Goal: Task Accomplishment & Management: Use online tool/utility

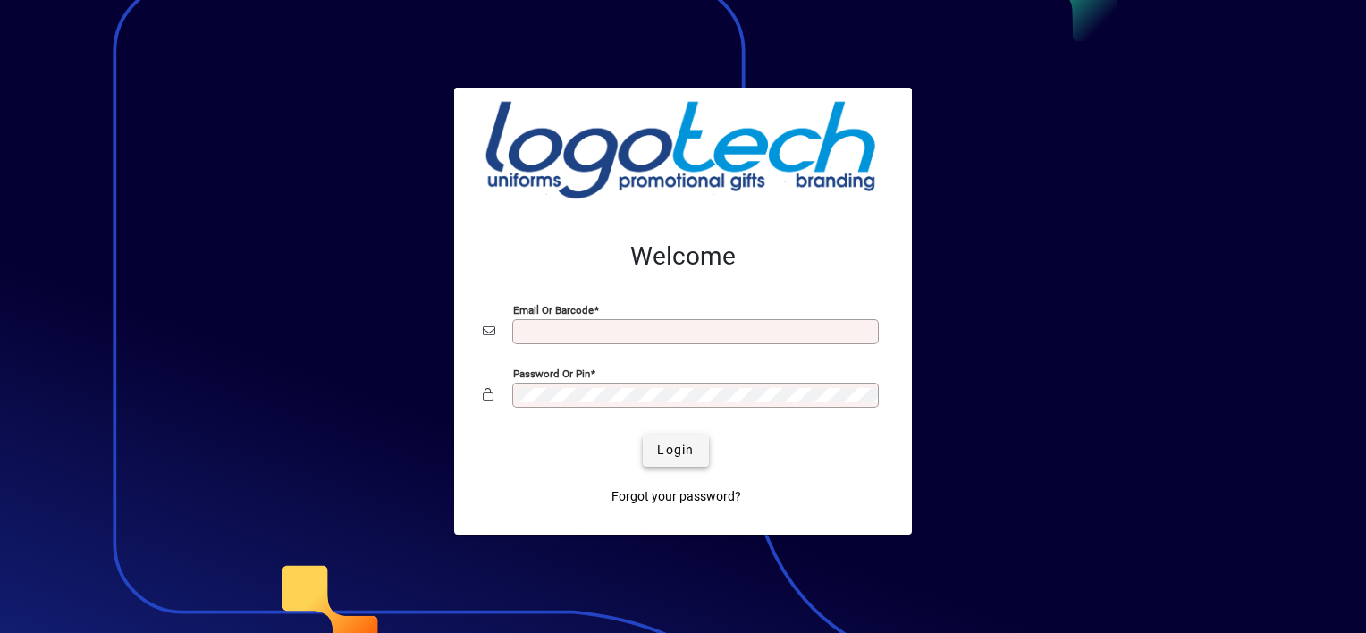
type input "**********"
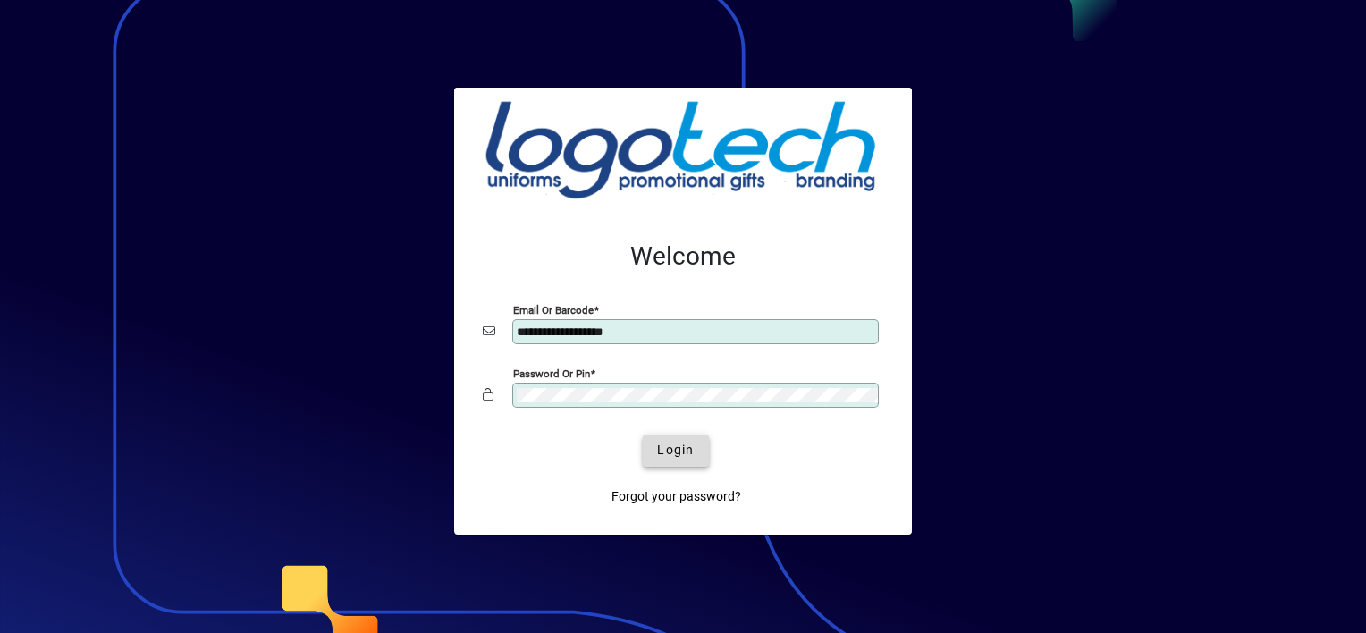
click at [671, 447] on span "Login" at bounding box center [675, 450] width 37 height 19
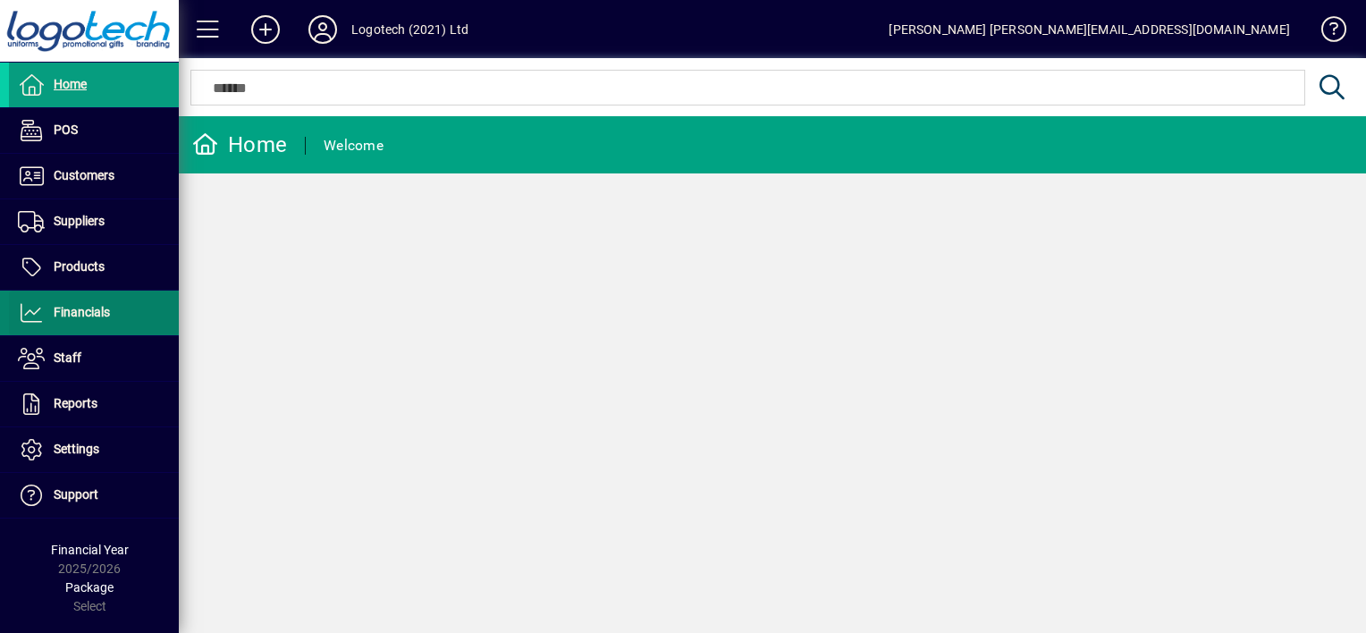
click at [86, 310] on span "Financials" at bounding box center [82, 312] width 56 height 14
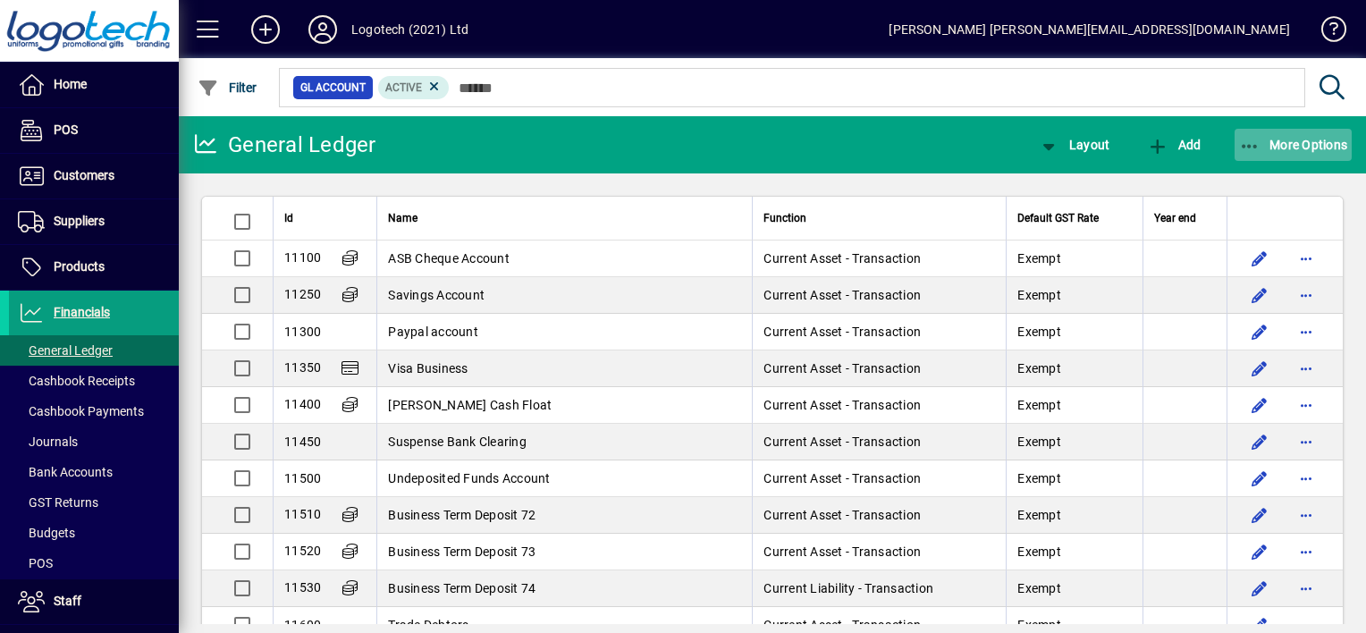
click at [1258, 150] on icon "button" at bounding box center [1250, 147] width 22 height 18
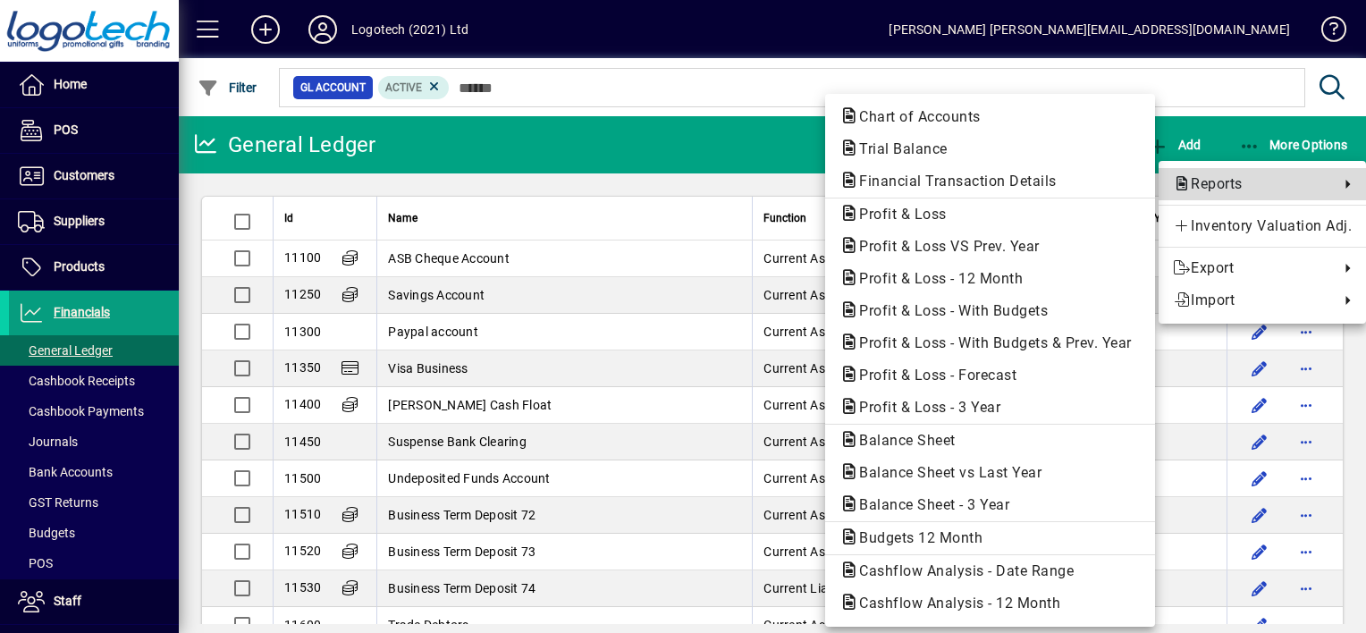
click at [1212, 186] on span "Reports" at bounding box center [1251, 183] width 157 height 21
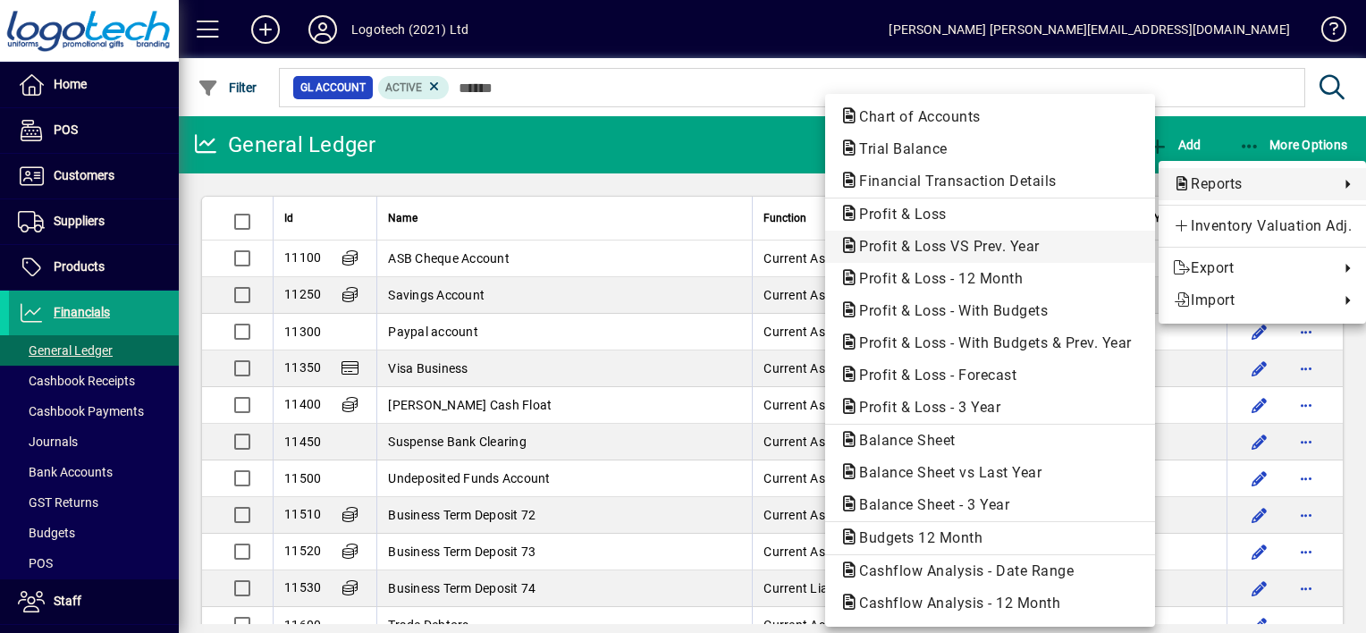
click at [935, 246] on span "Profit & Loss VS Prev. Year" at bounding box center [943, 246] width 209 height 17
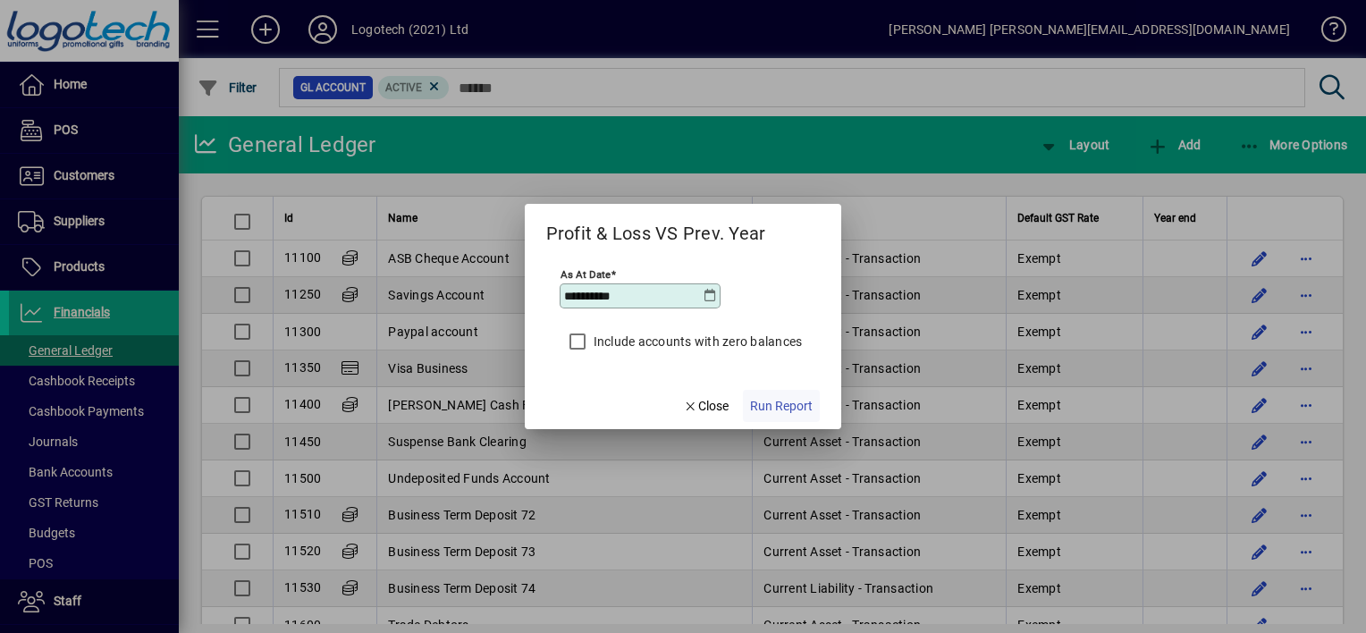
click at [767, 405] on span "Run Report" at bounding box center [781, 406] width 63 height 19
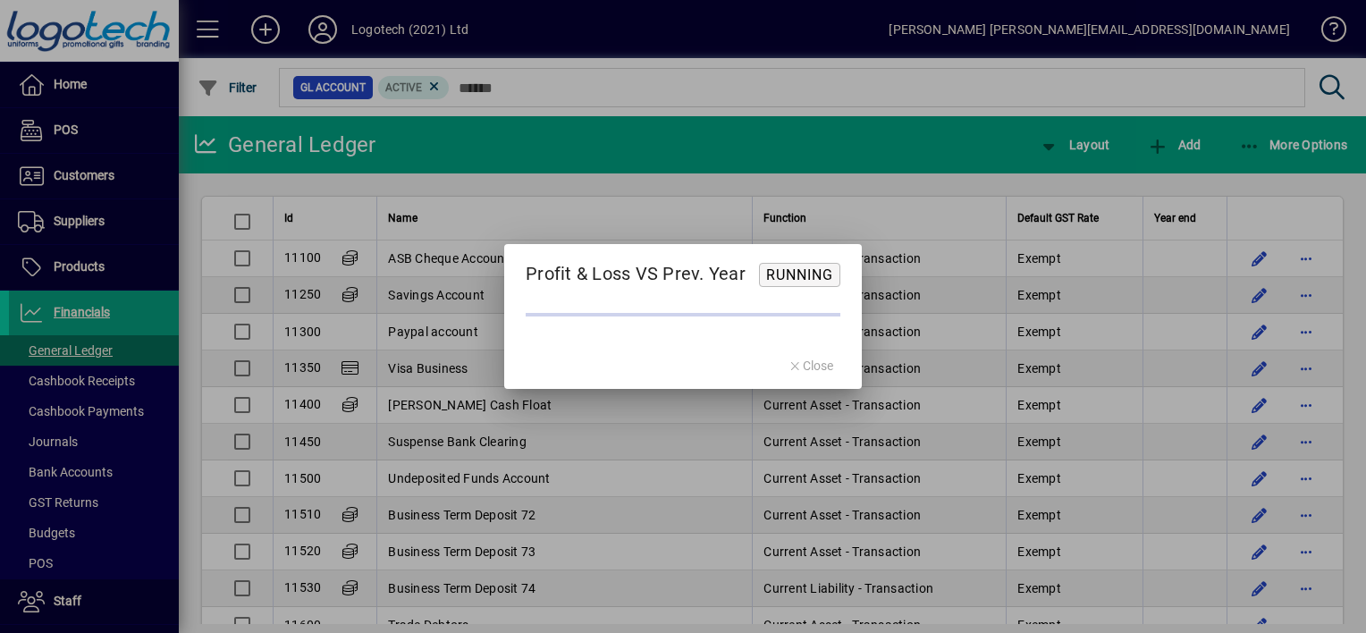
click at [767, 405] on div "Profit & Loss VS Prev. Year Running Close" at bounding box center [683, 316] width 1366 height 633
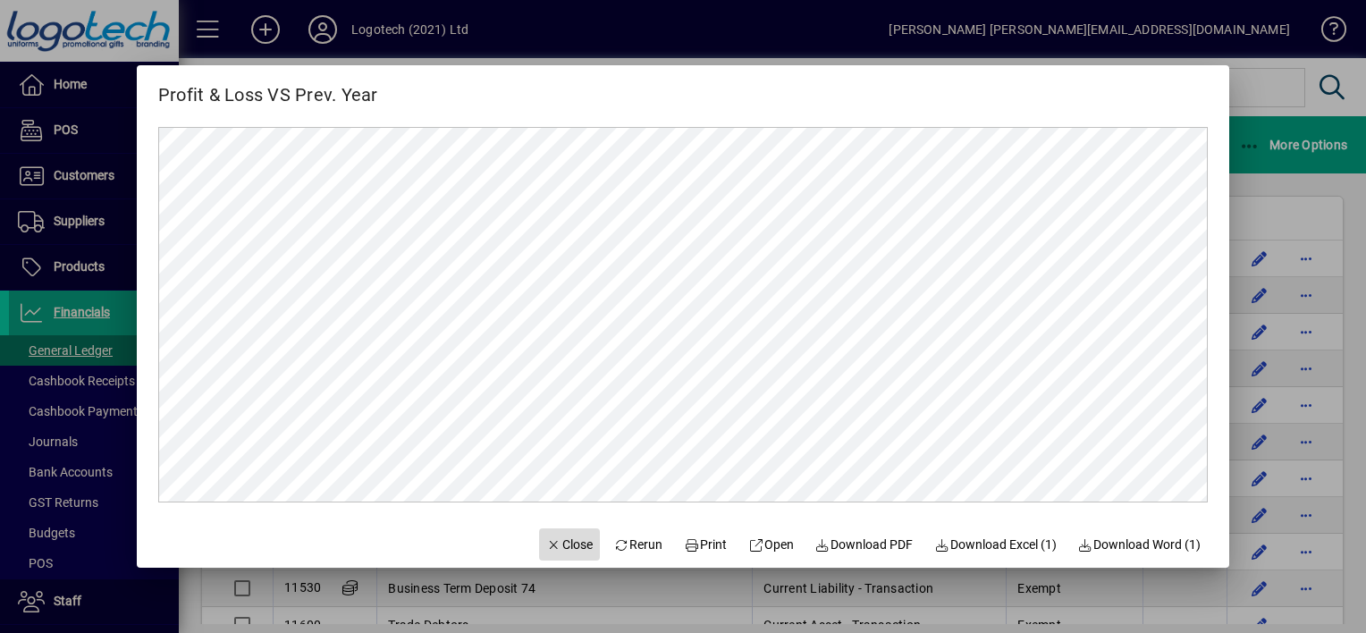
click at [548, 542] on span "Close" at bounding box center [569, 545] width 46 height 19
